Goal: Find specific page/section: Find specific page/section

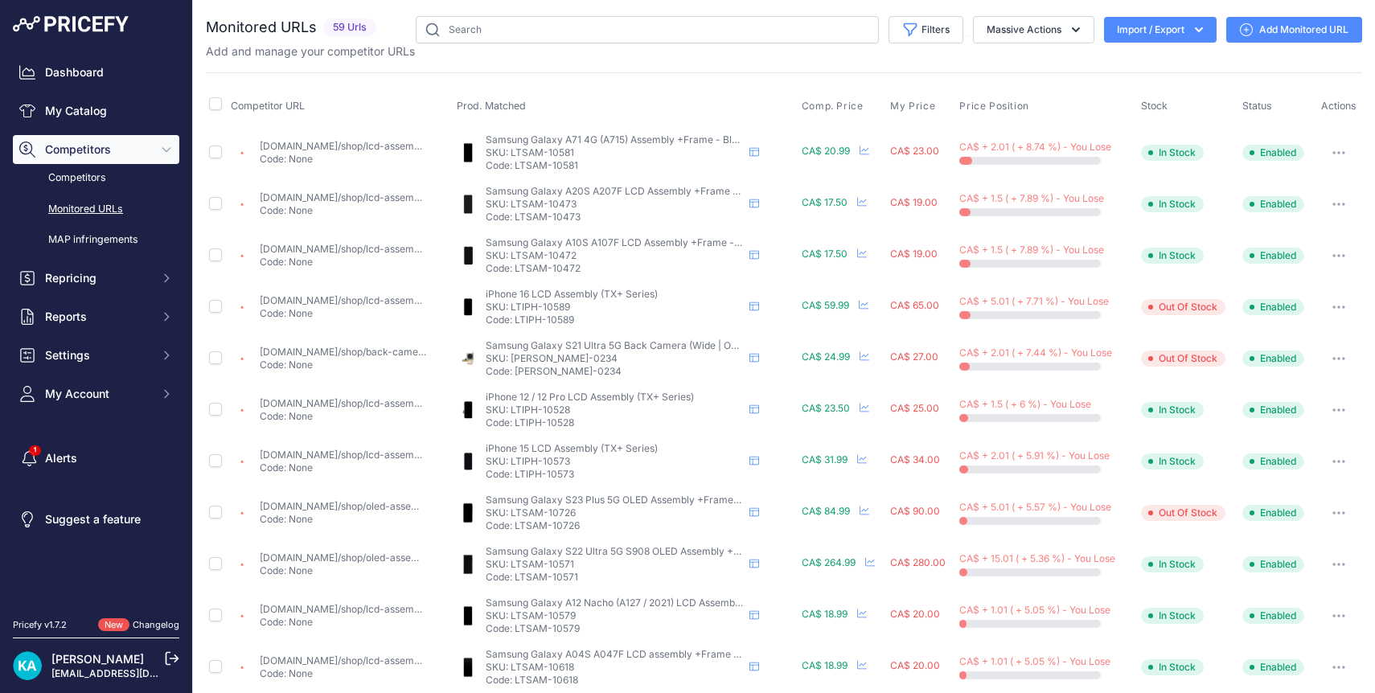
click at [90, 22] on img at bounding box center [71, 24] width 116 height 16
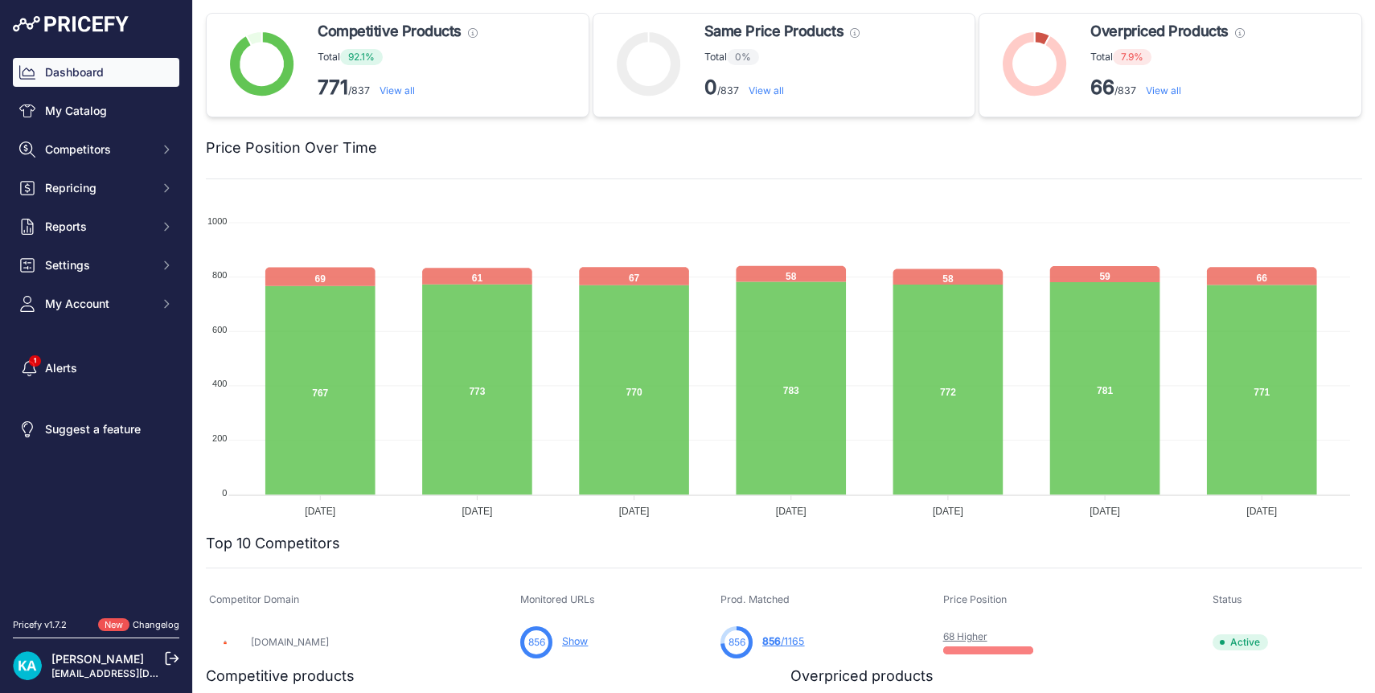
click at [1162, 90] on link "View all" at bounding box center [1163, 90] width 35 height 12
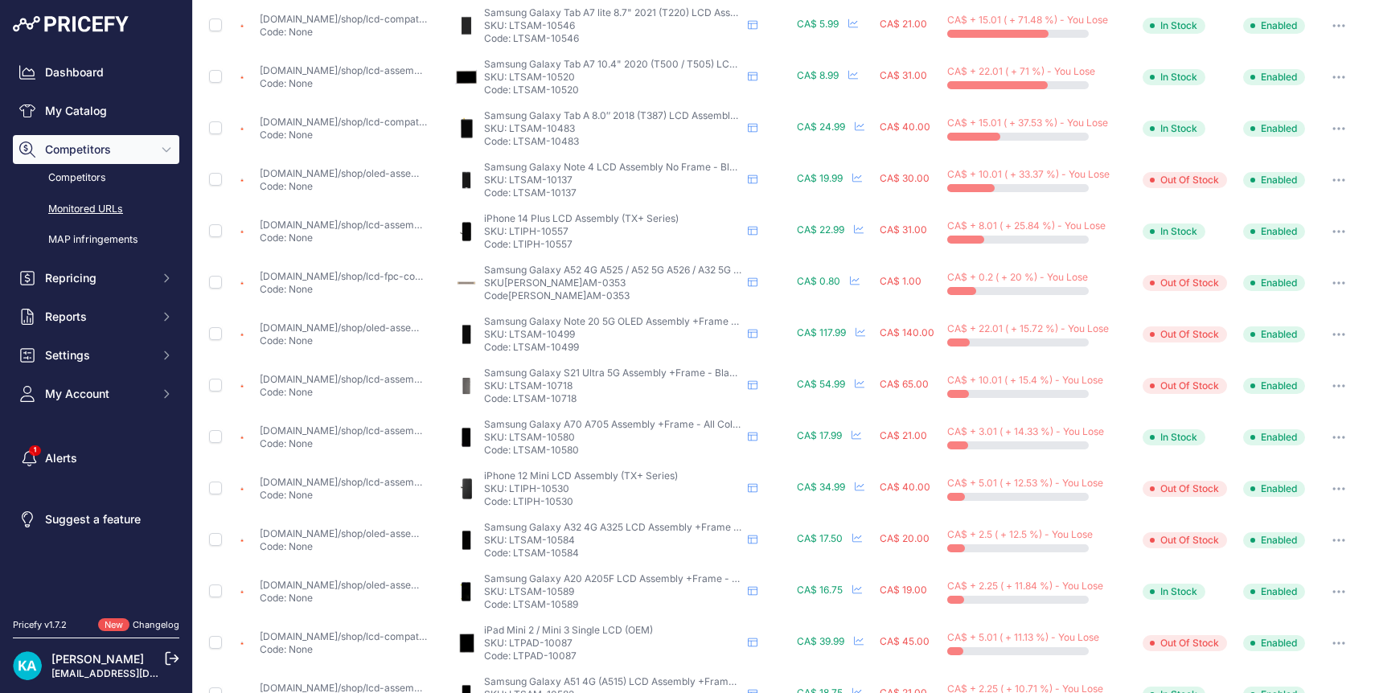
scroll to position [529, 0]
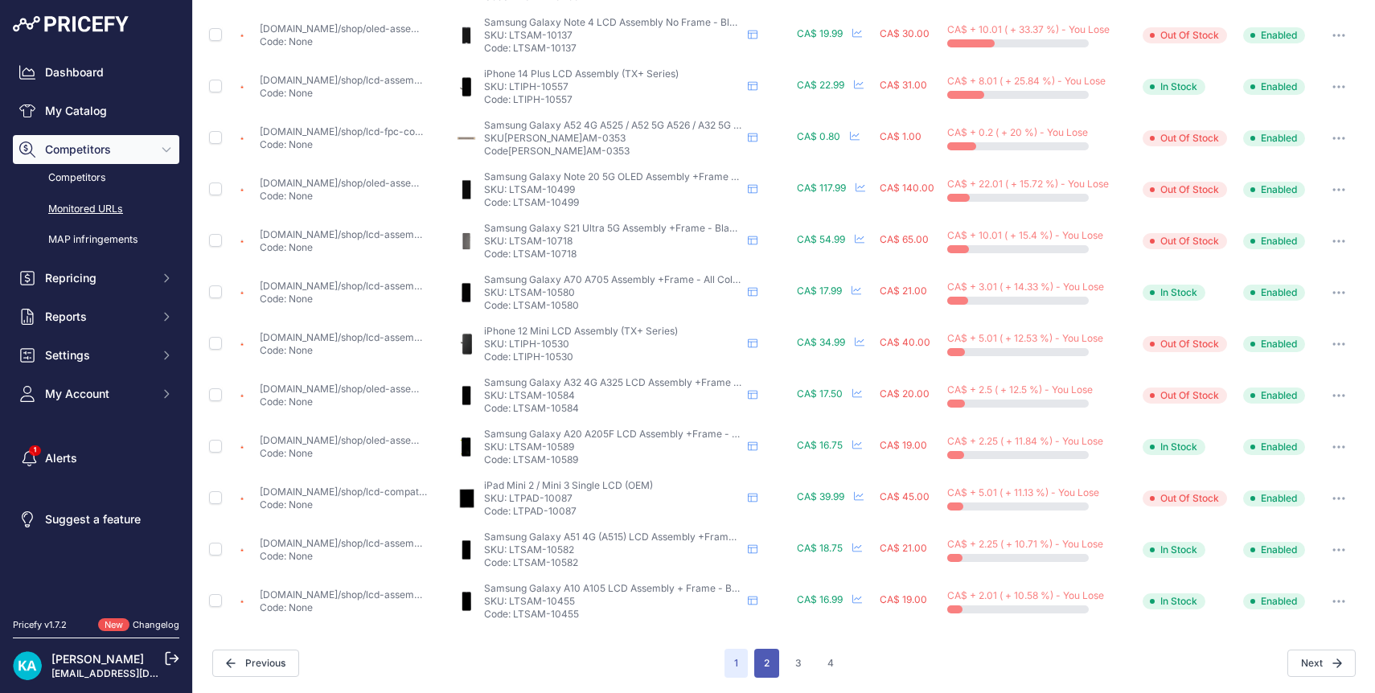
click at [766, 667] on button "2" at bounding box center [766, 663] width 25 height 29
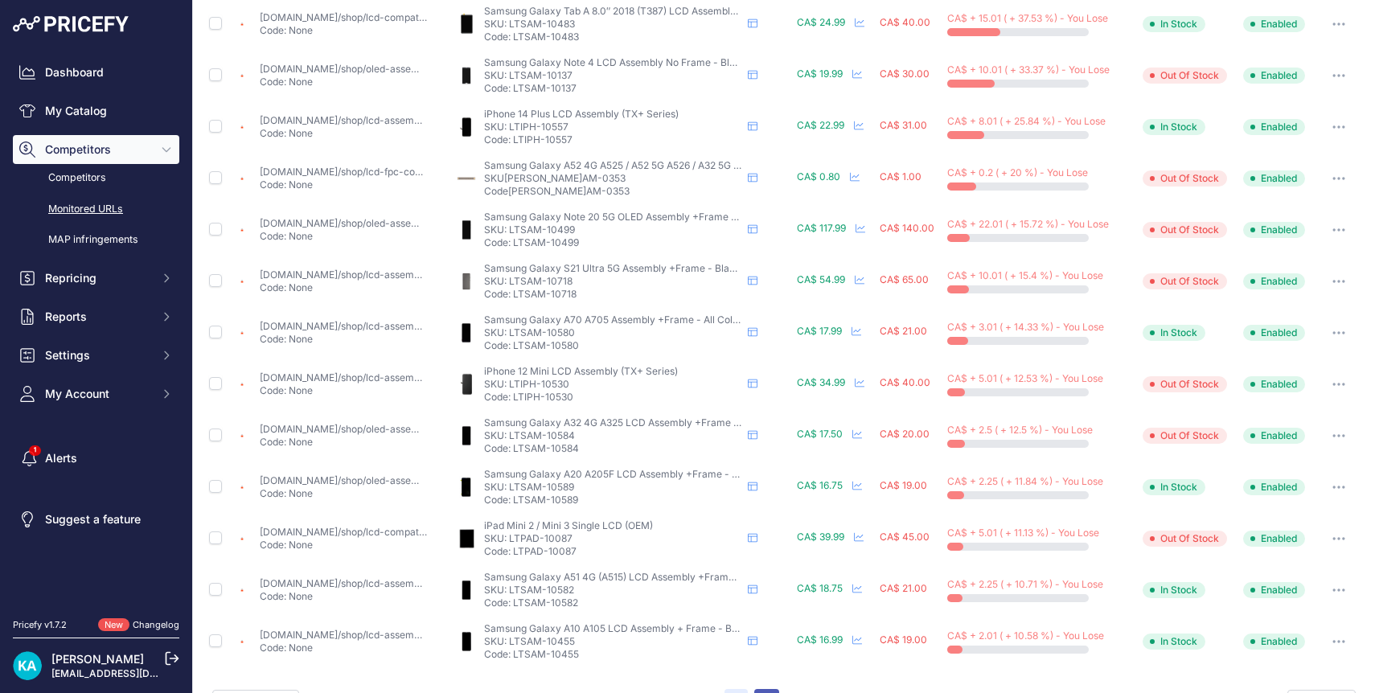
scroll to position [569, 0]
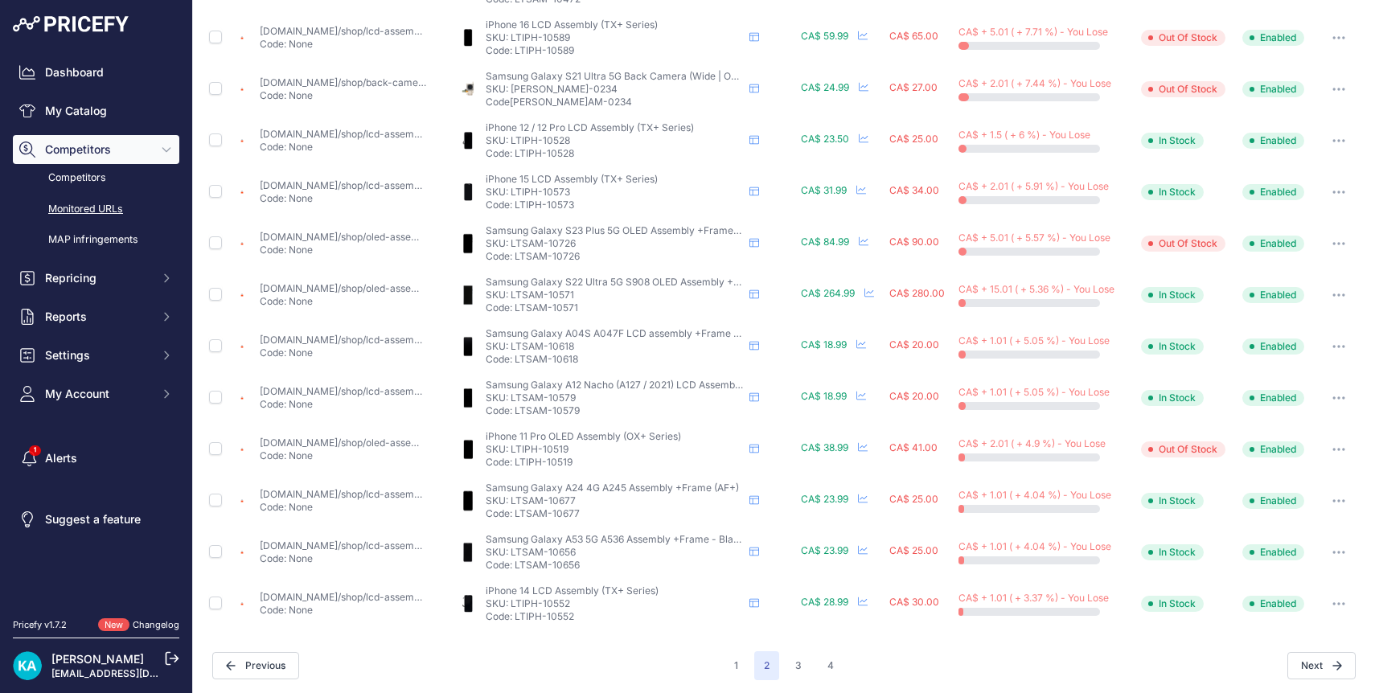
scroll to position [529, 0]
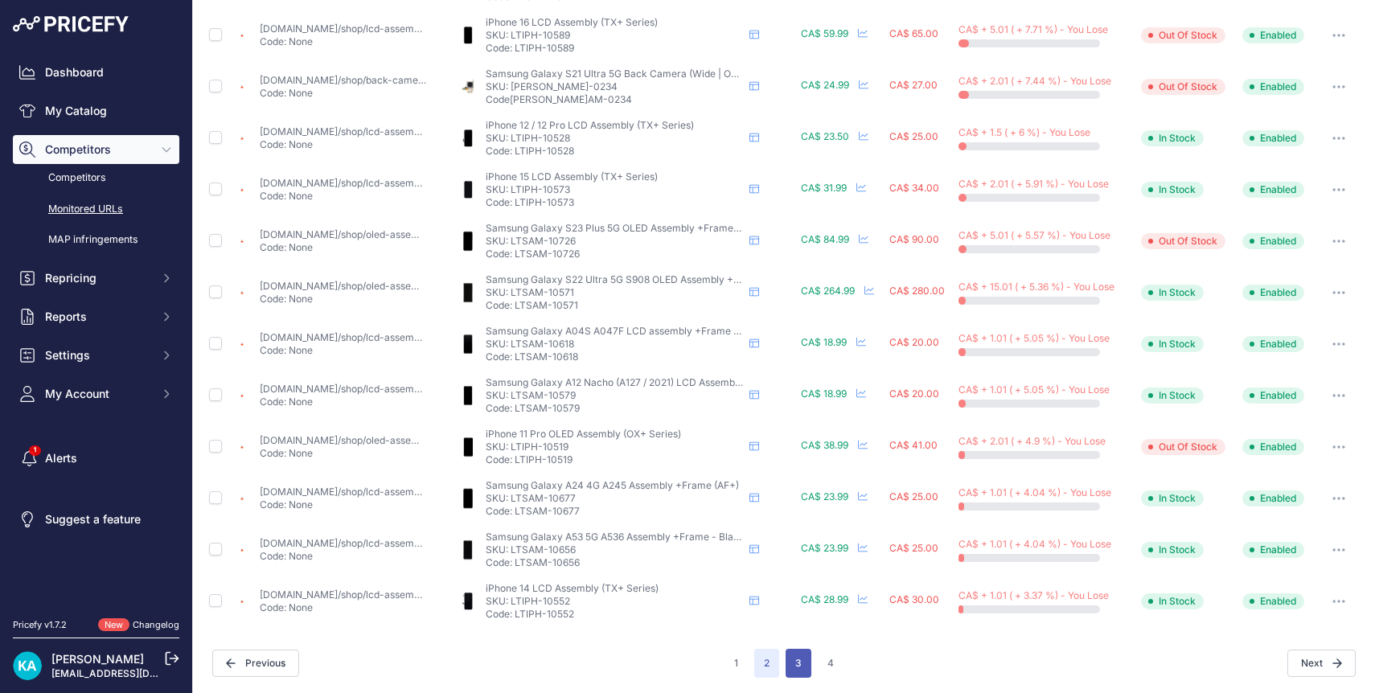
click at [790, 664] on button "3" at bounding box center [799, 663] width 26 height 29
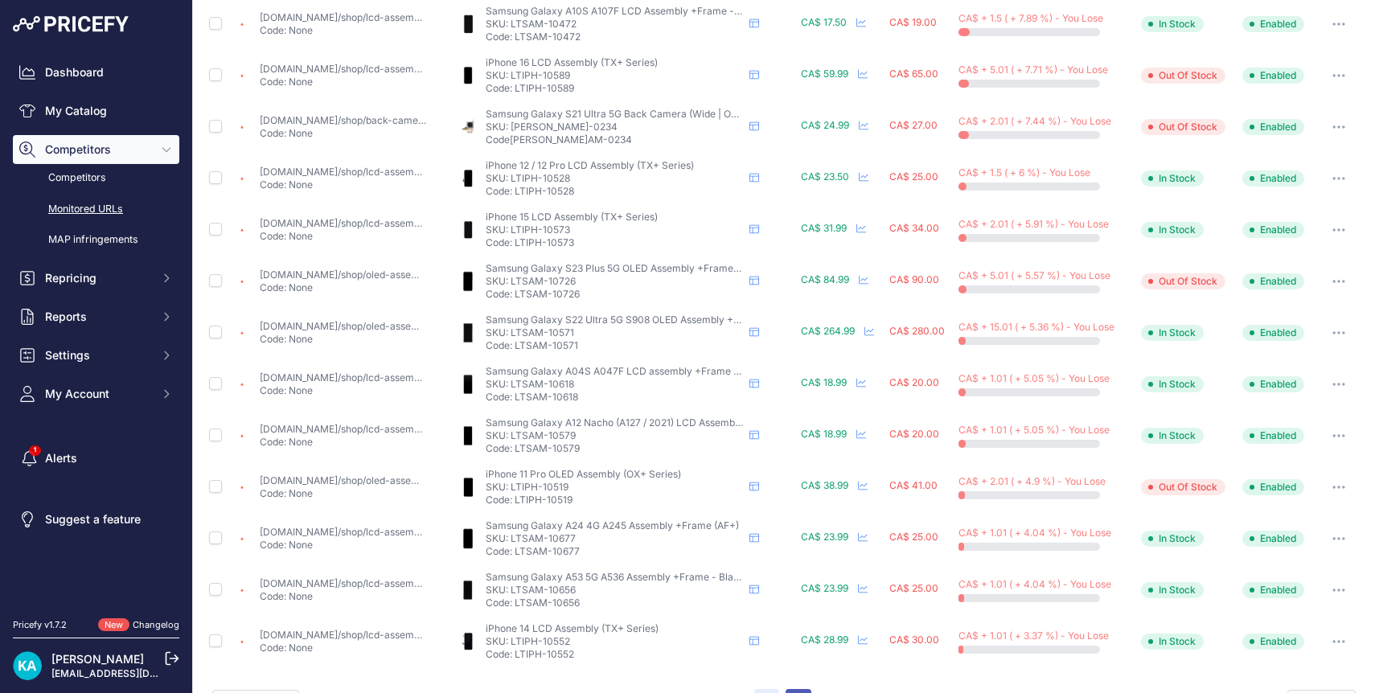
scroll to position [569, 0]
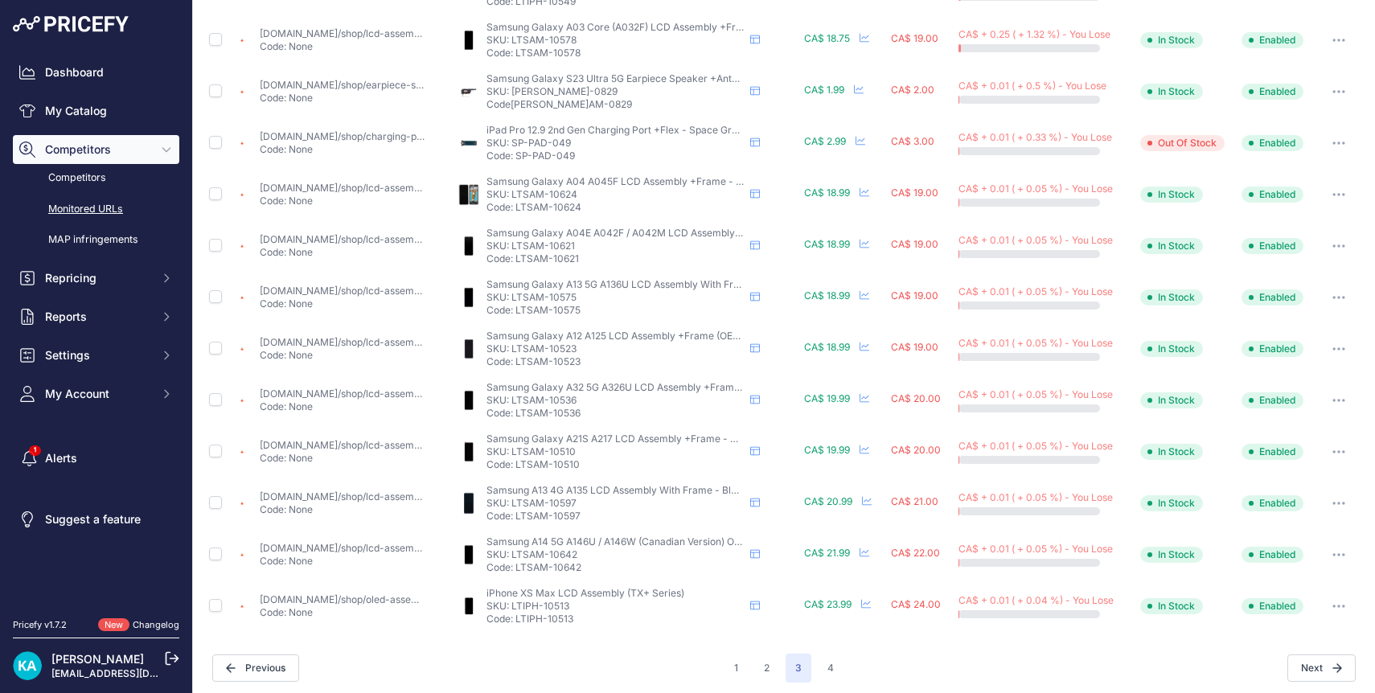
scroll to position [529, 0]
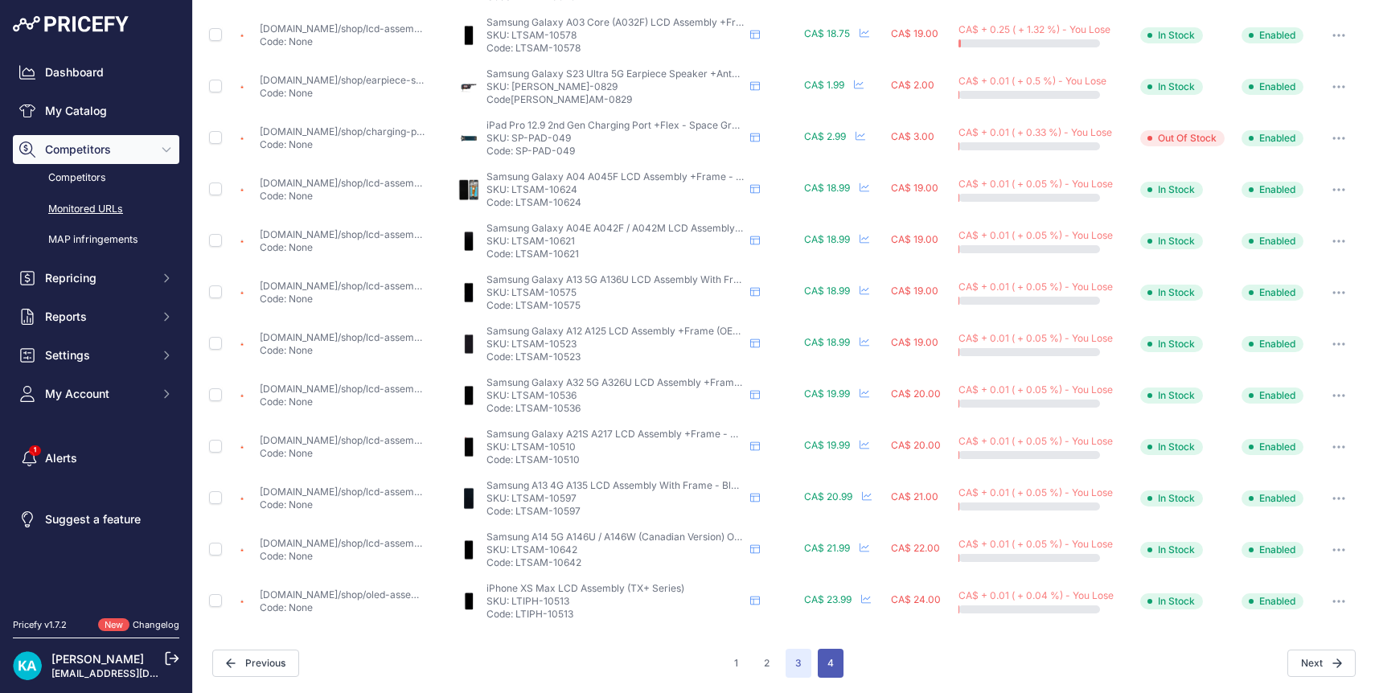
click at [818, 664] on button "4" at bounding box center [831, 663] width 26 height 29
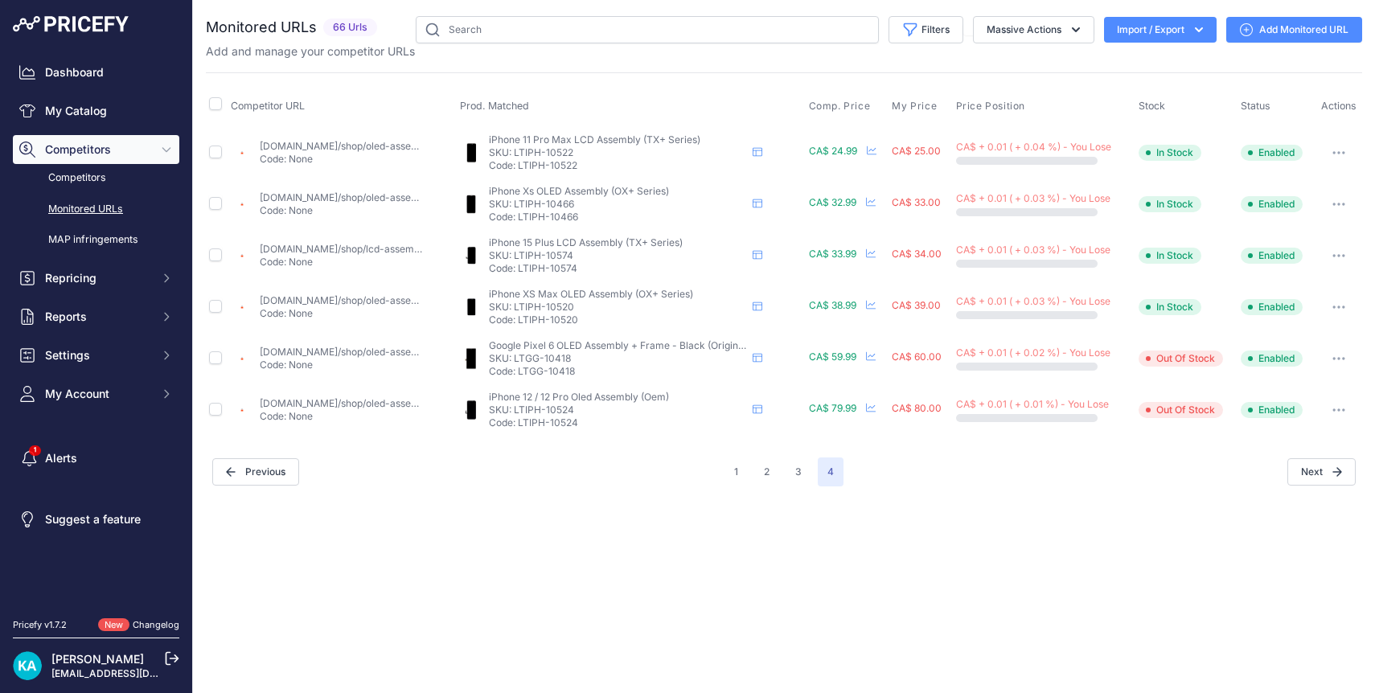
click at [80, 28] on img at bounding box center [71, 24] width 116 height 16
